Goal: Task Accomplishment & Management: Manage account settings

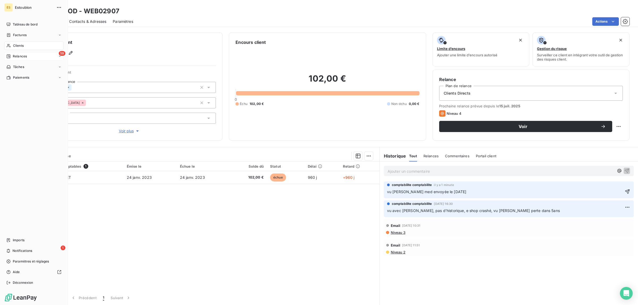
click at [17, 52] on div "59 Relances" at bounding box center [33, 56] width 59 height 9
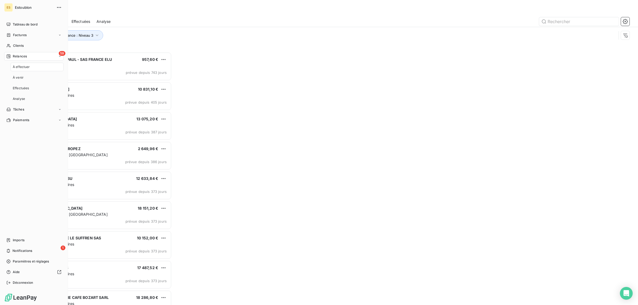
scroll to position [248, 141]
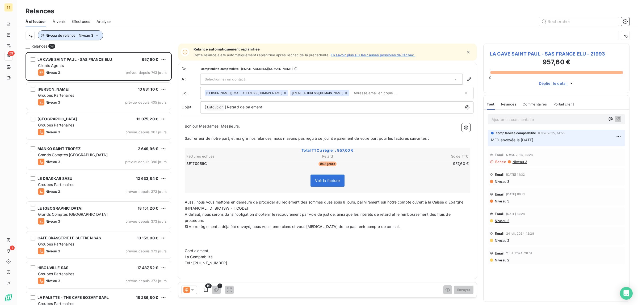
click at [71, 35] on span "Niveau de relance : Niveau 3" at bounding box center [69, 35] width 48 height 4
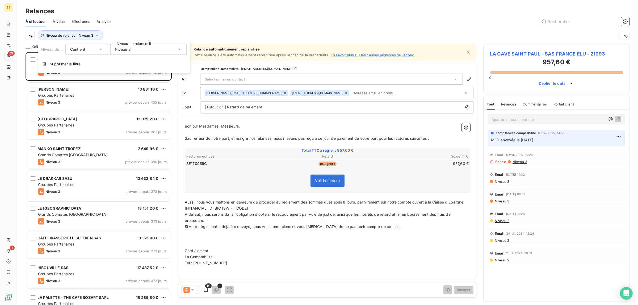
click at [137, 46] on div "Niveau 3" at bounding box center [148, 49] width 77 height 11
click at [121, 70] on span "Niveau 1" at bounding box center [127, 70] width 15 height 5
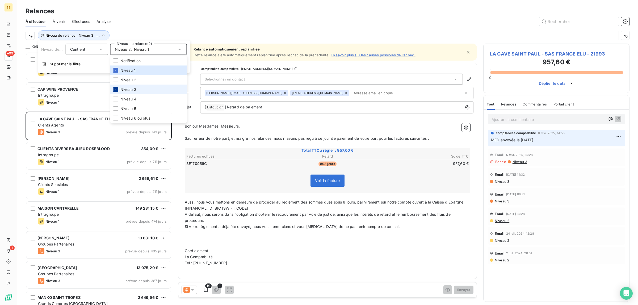
click at [115, 90] on icon at bounding box center [115, 89] width 3 height 3
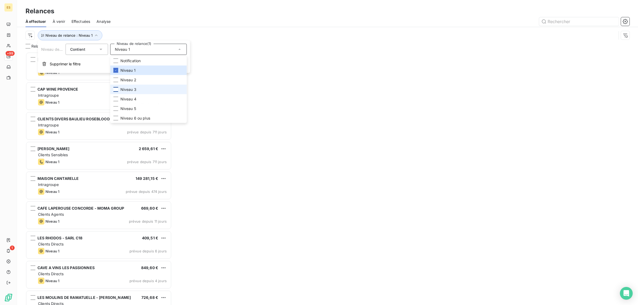
scroll to position [248, 141]
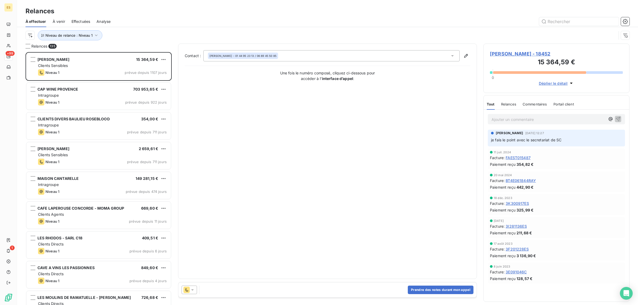
click at [169, 27] on div "Niveau de relance : Niveau 1" at bounding box center [328, 35] width 604 height 16
